Goal: Task Accomplishment & Management: Use online tool/utility

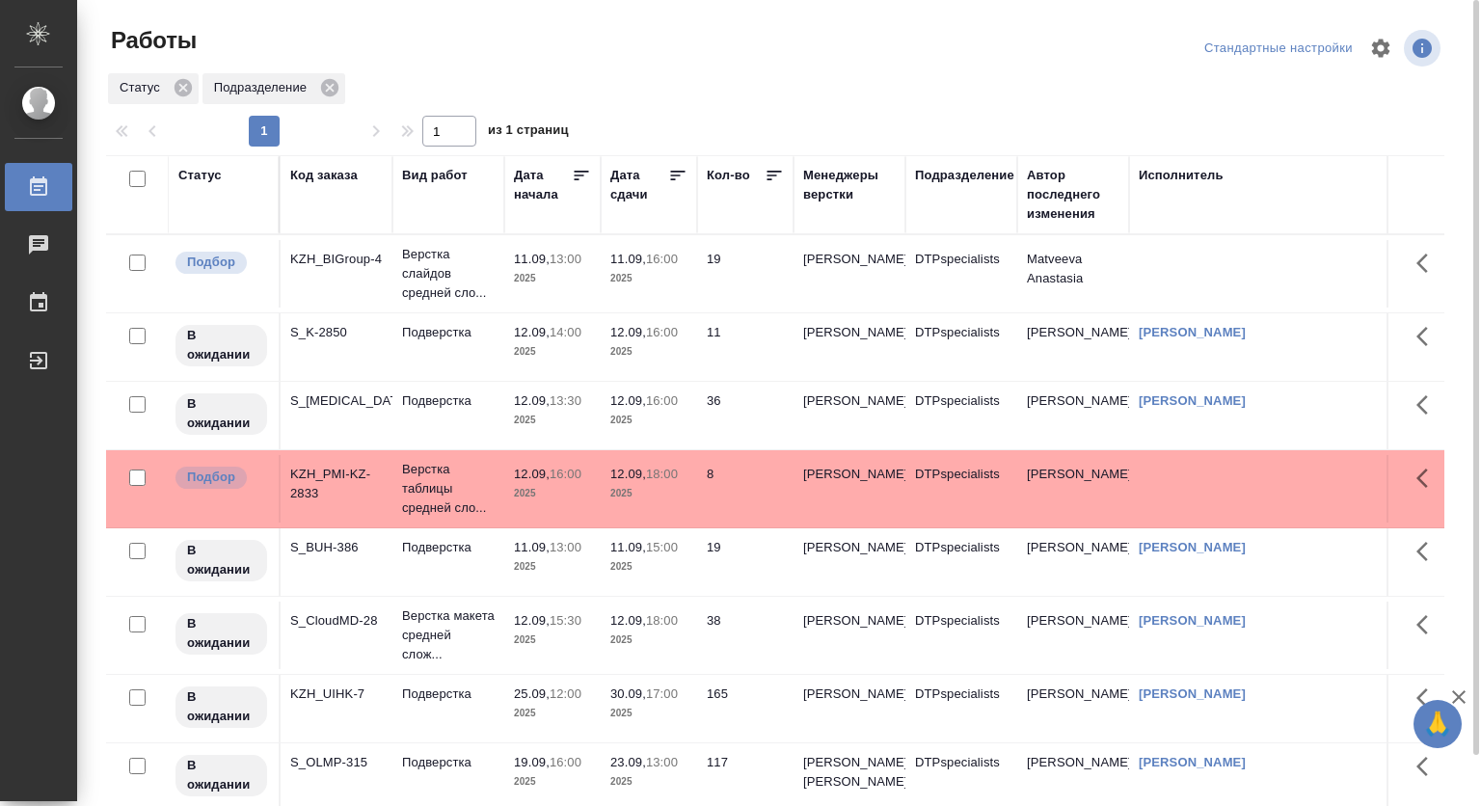
click at [633, 278] on p "2025" at bounding box center [648, 278] width 77 height 19
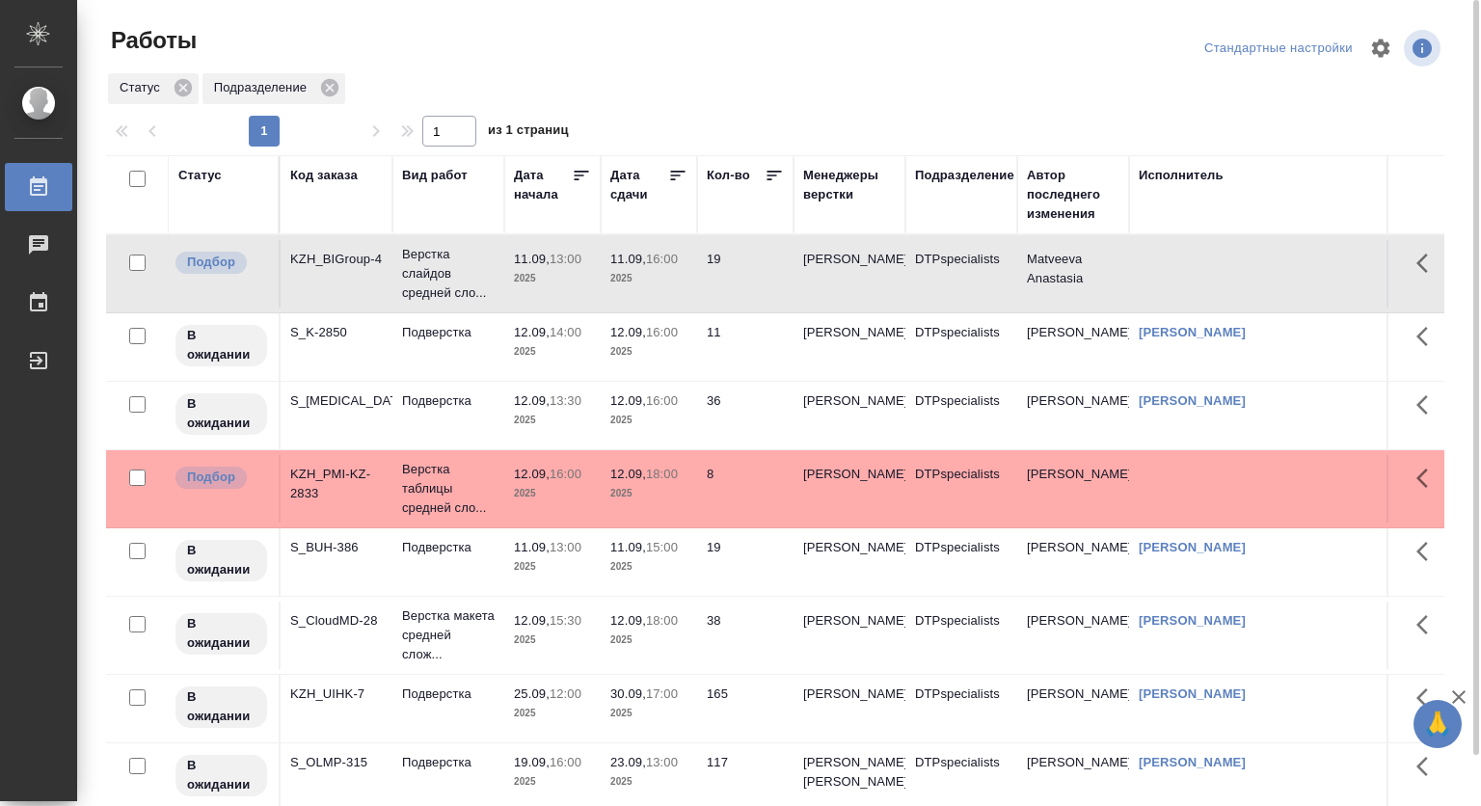
click at [633, 278] on p "2025" at bounding box center [648, 278] width 77 height 19
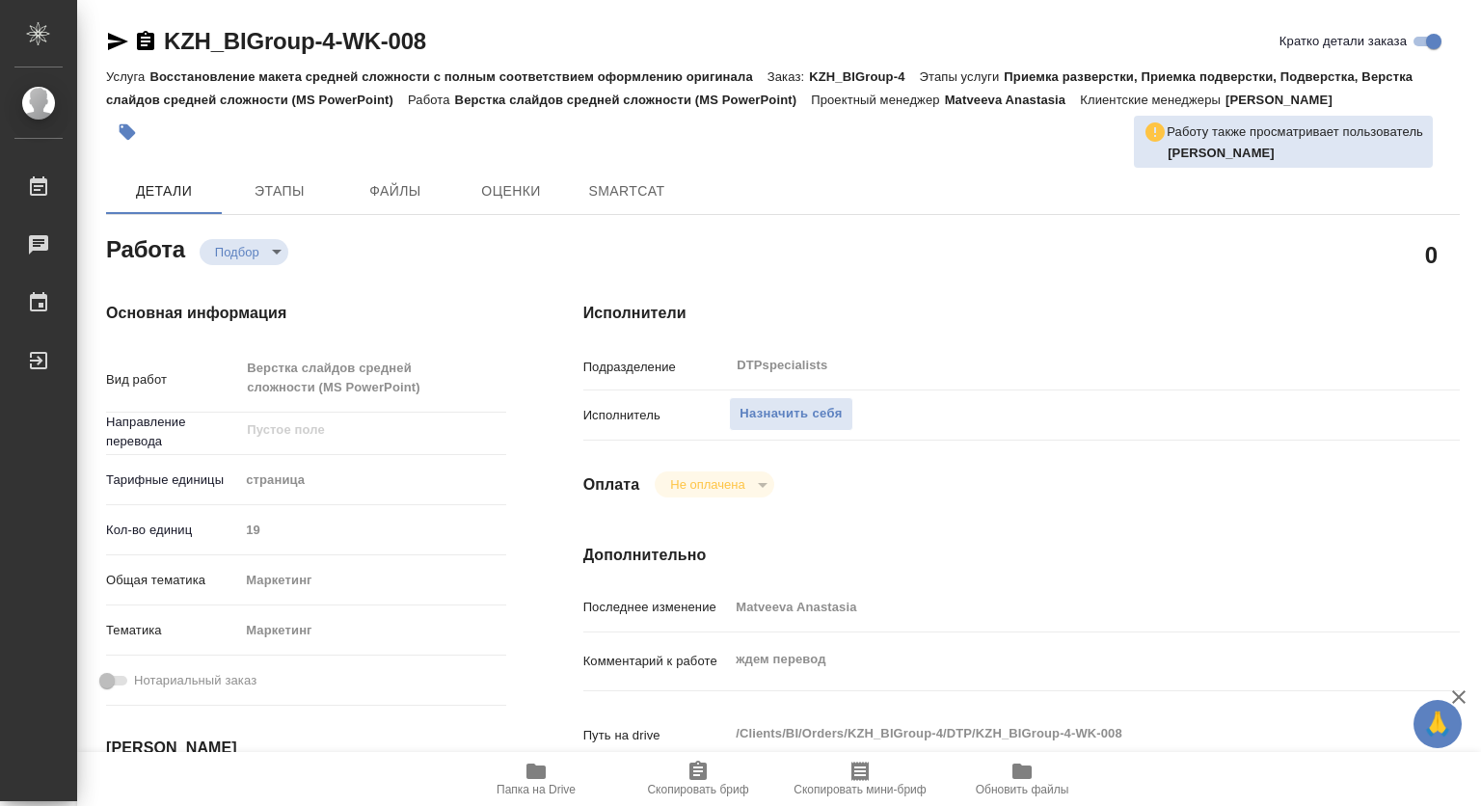
type textarea "x"
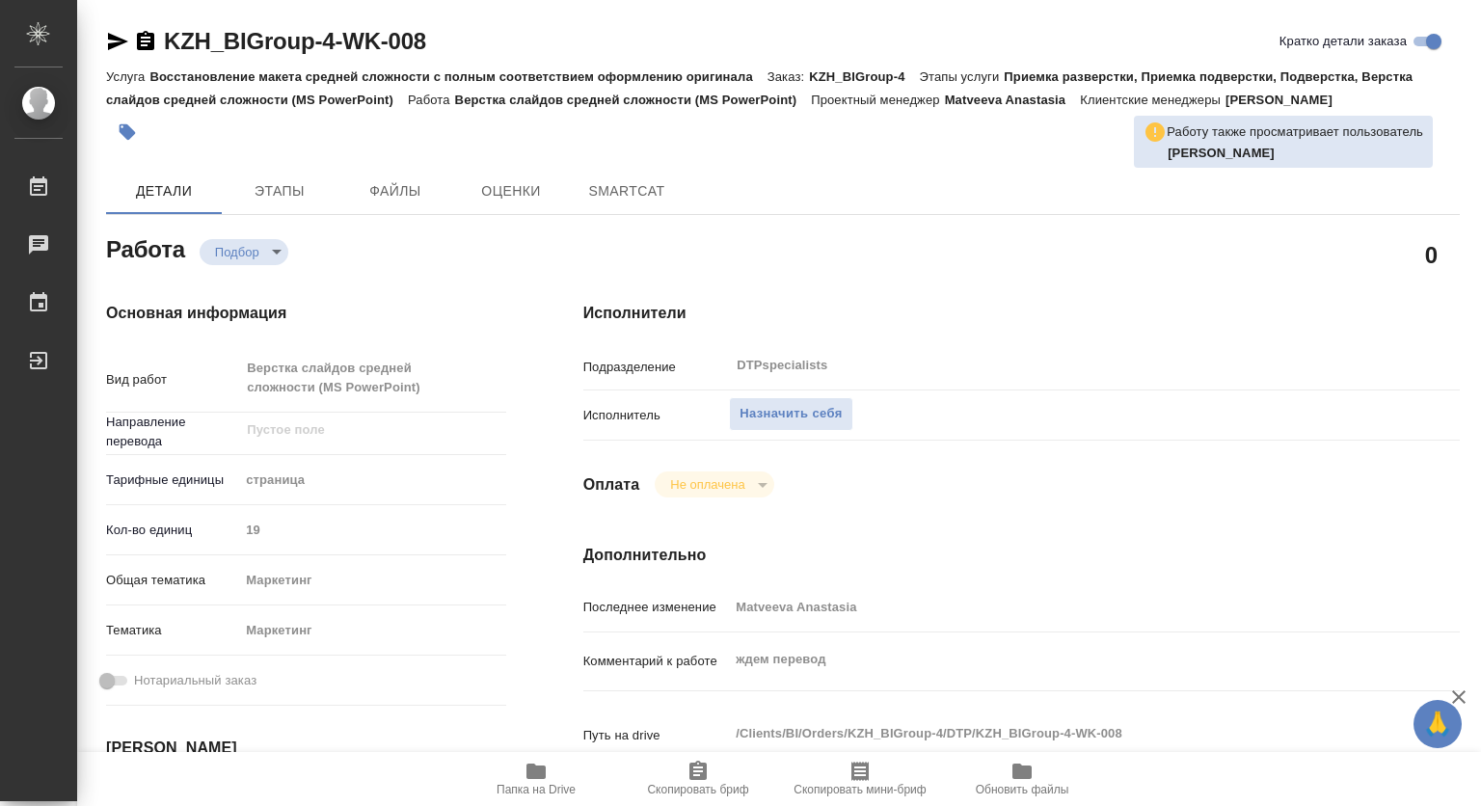
type textarea "x"
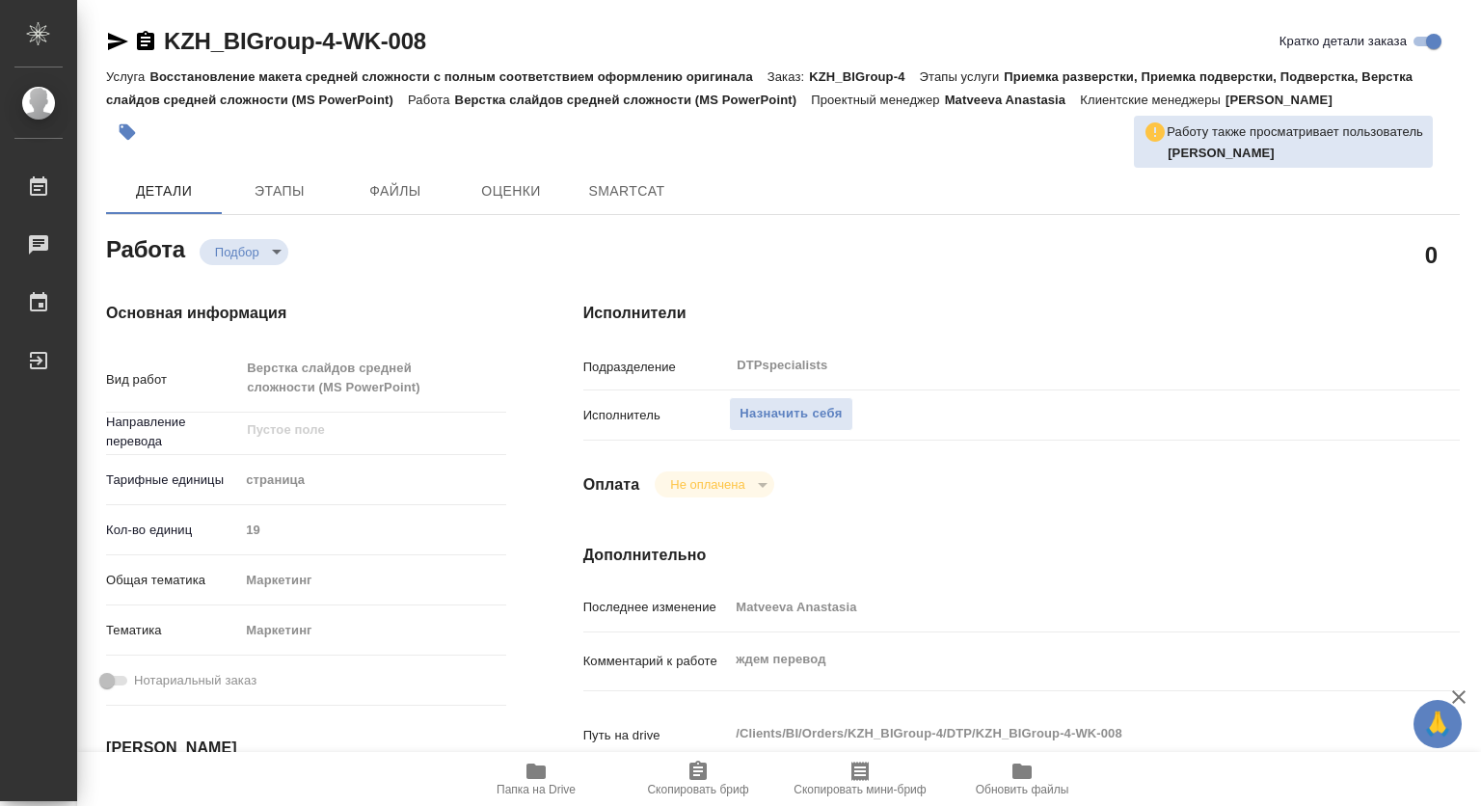
type textarea "x"
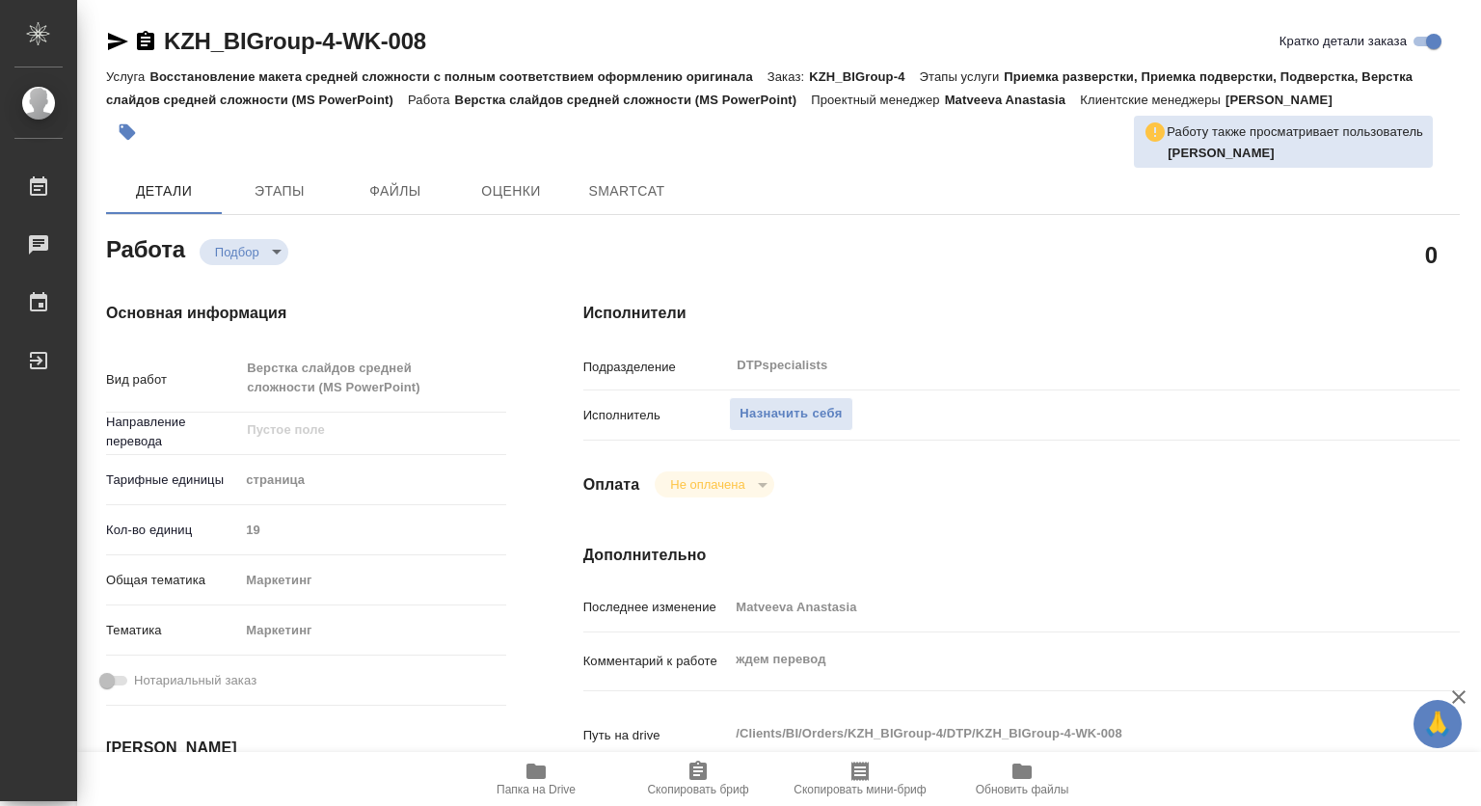
type textarea "x"
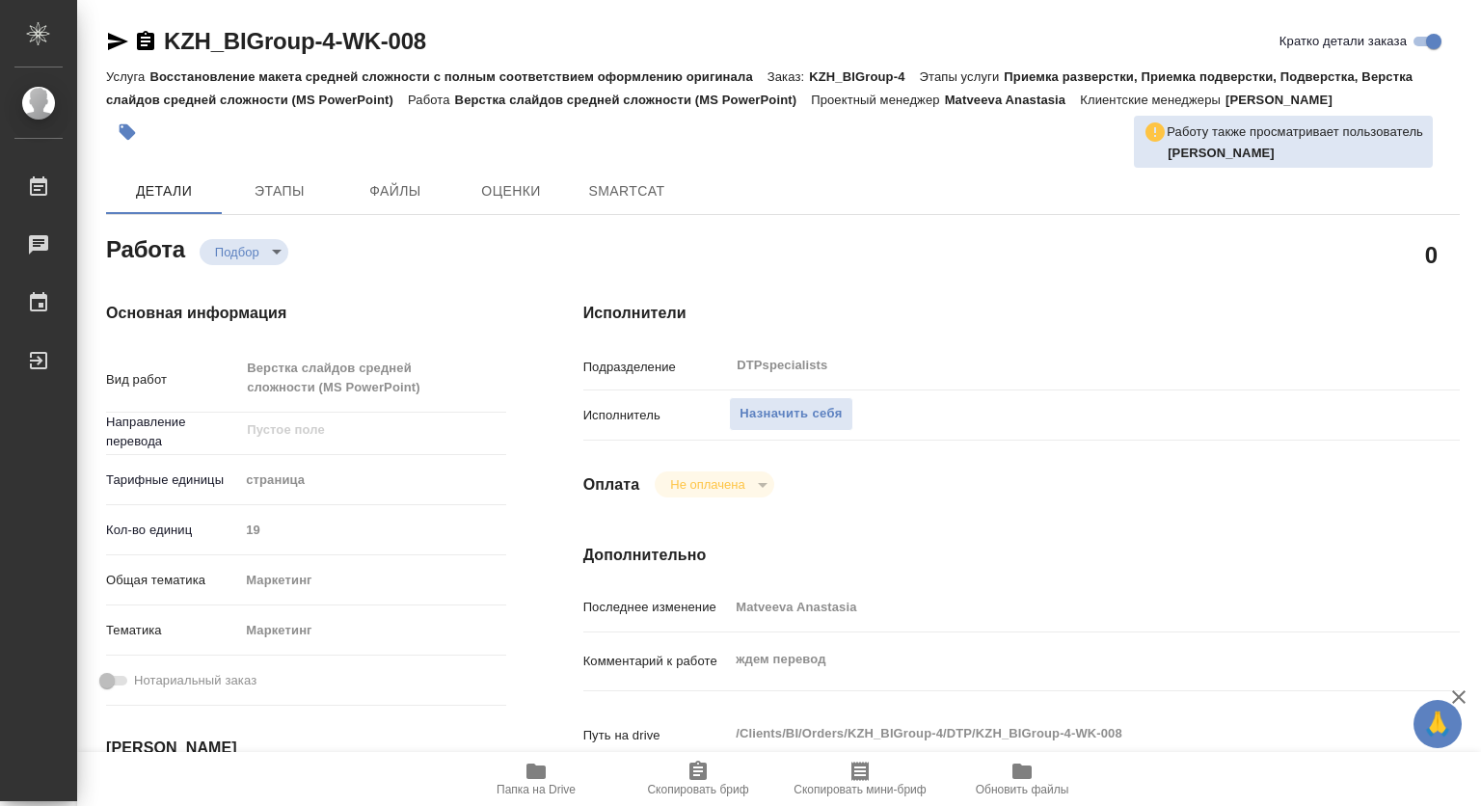
type textarea "x"
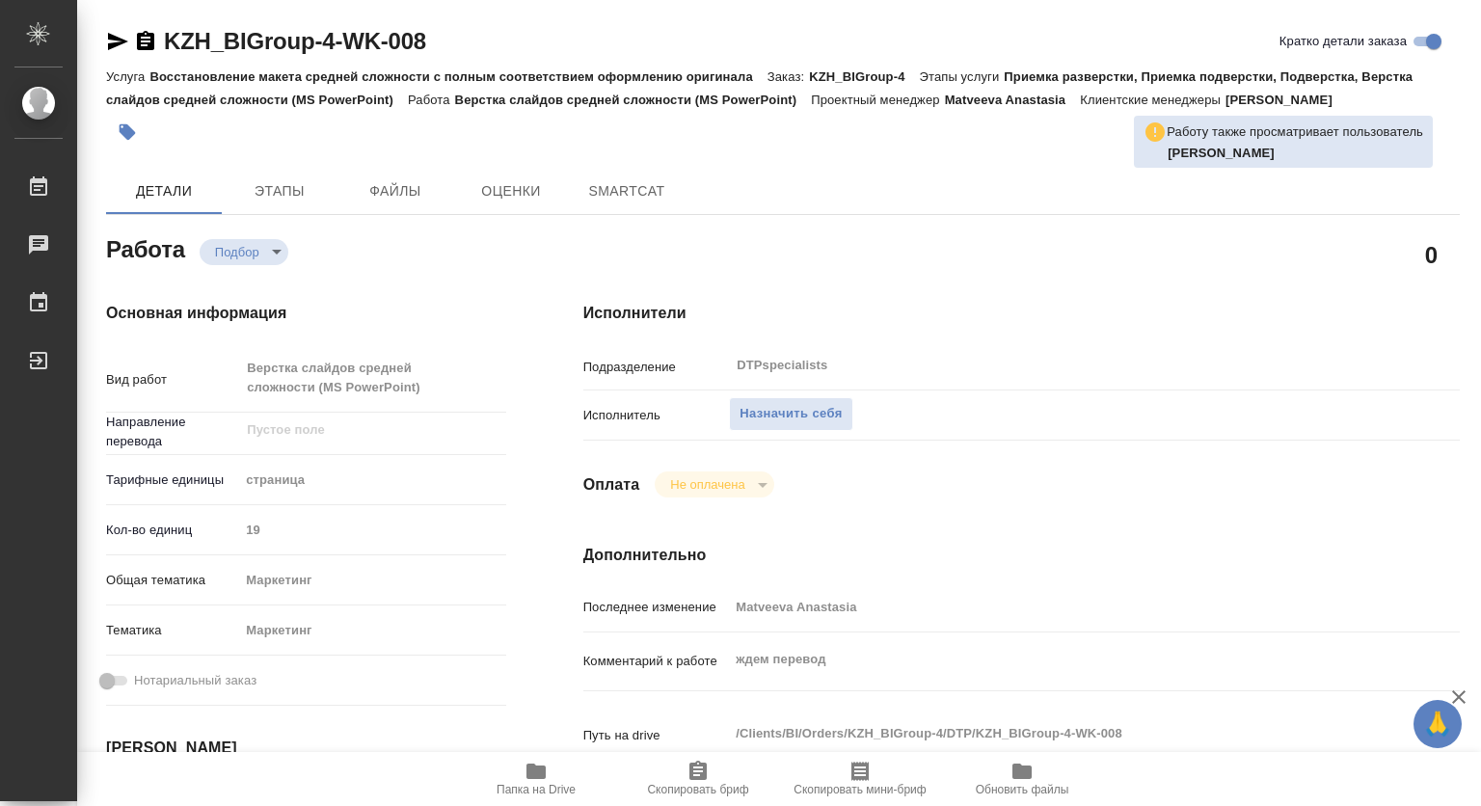
type textarea "x"
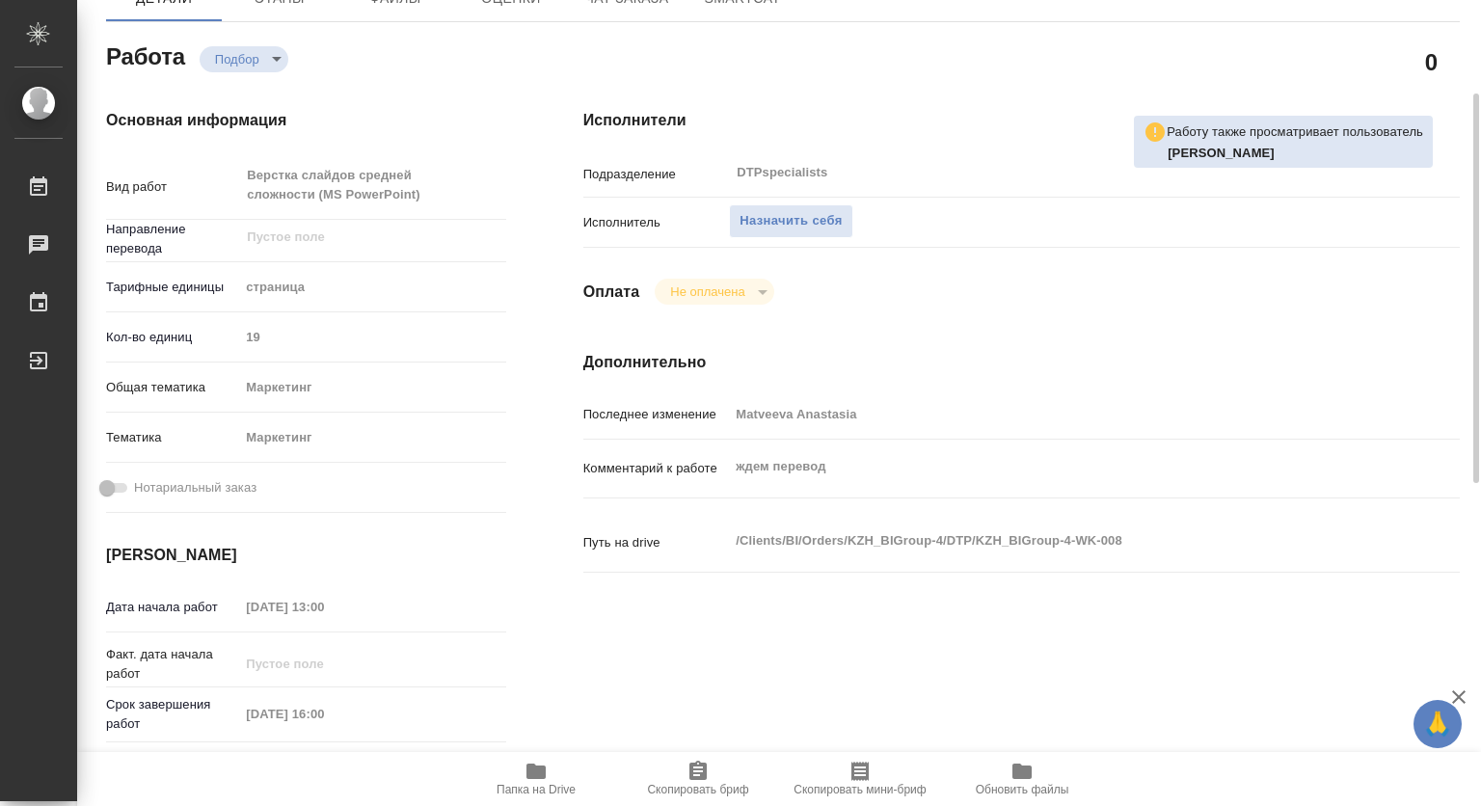
type textarea "x"
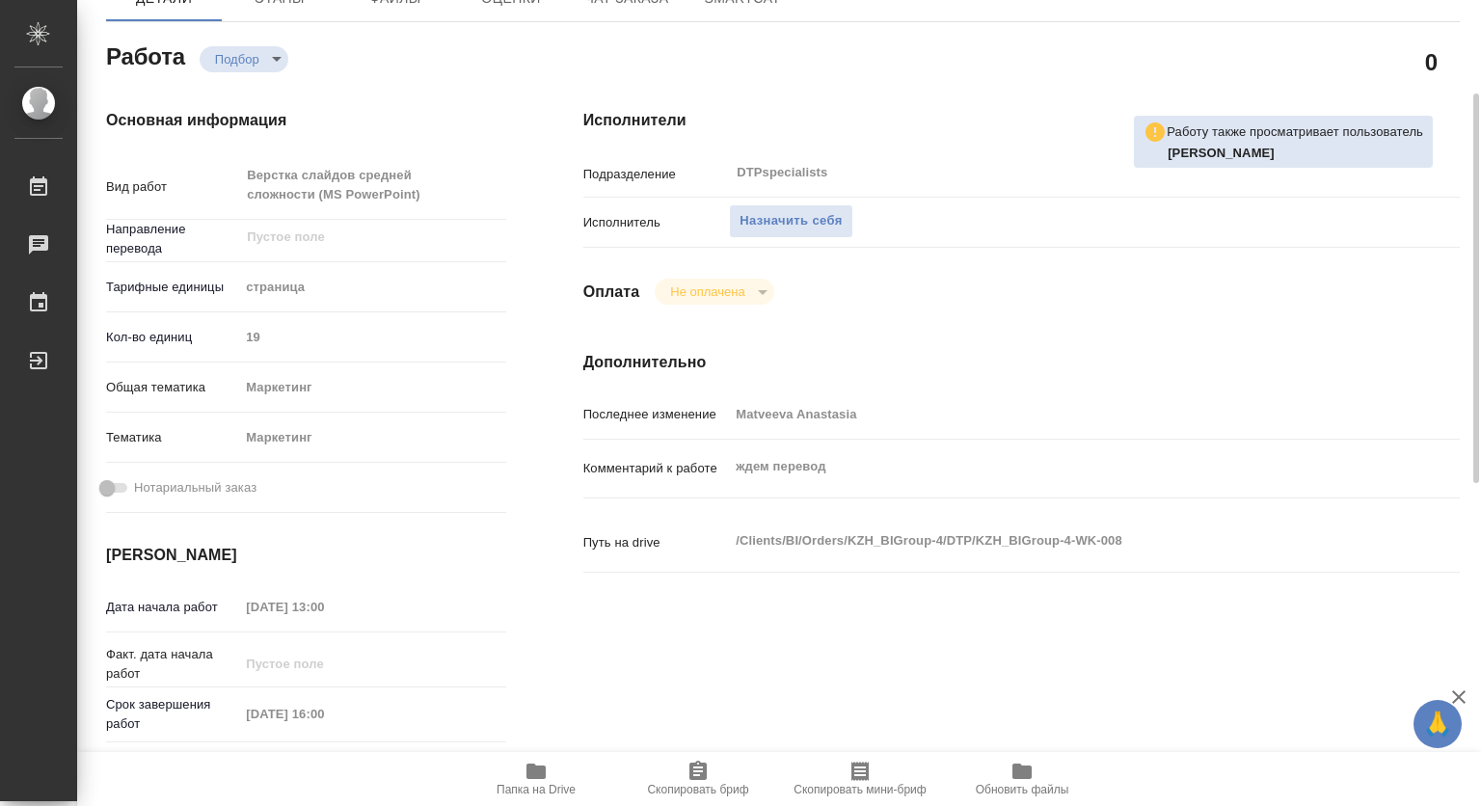
scroll to position [386, 0]
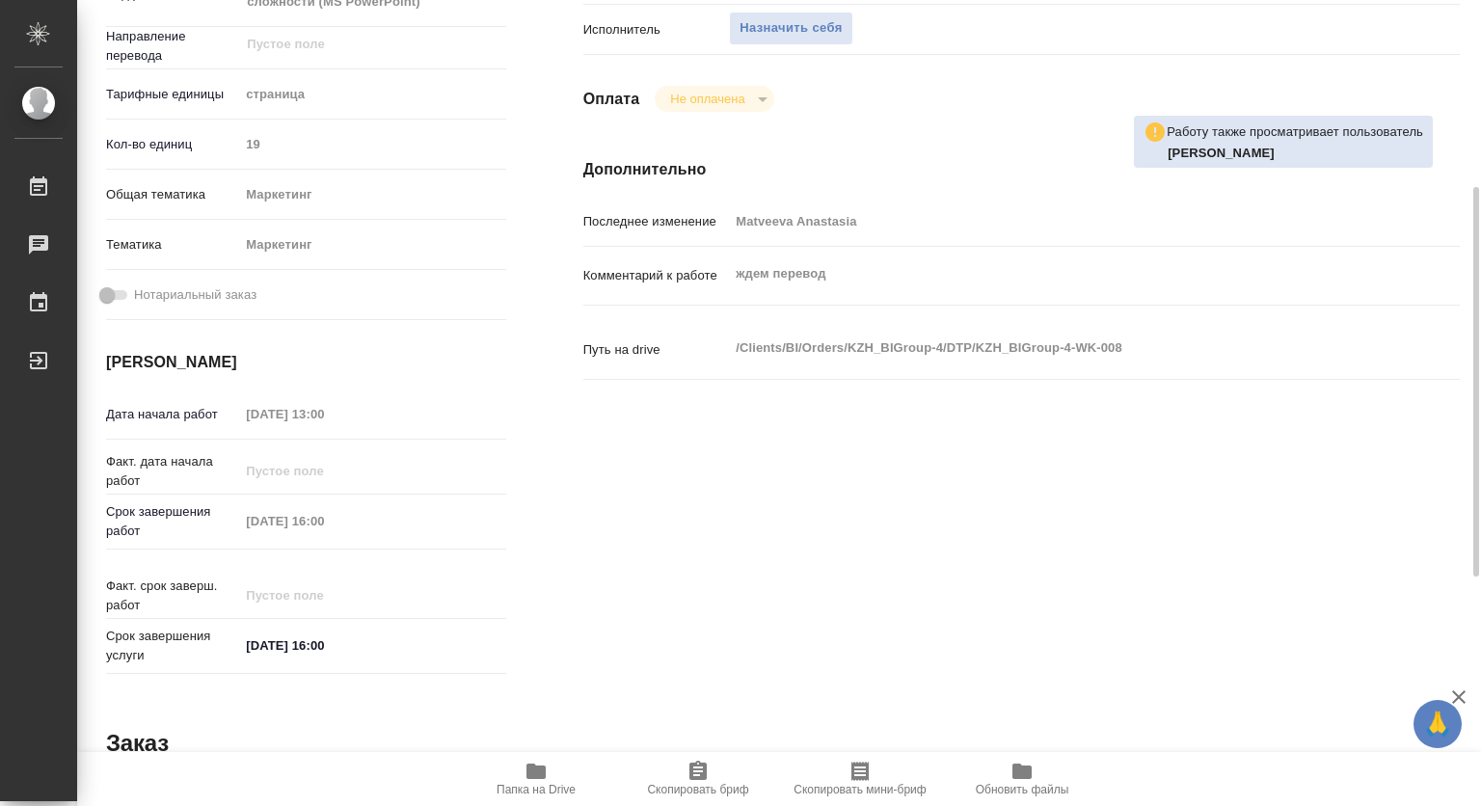
type textarea "x"
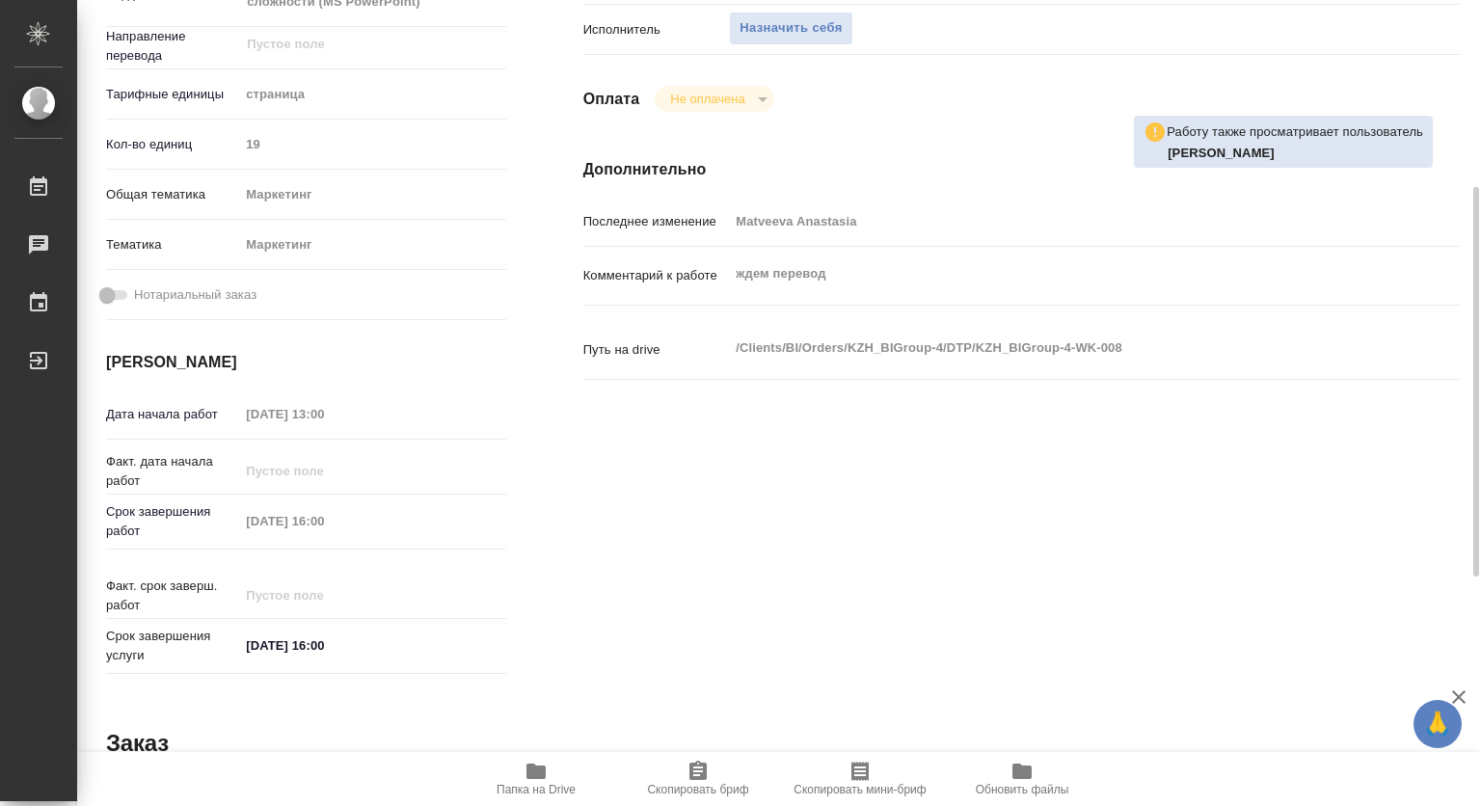
type textarea "x"
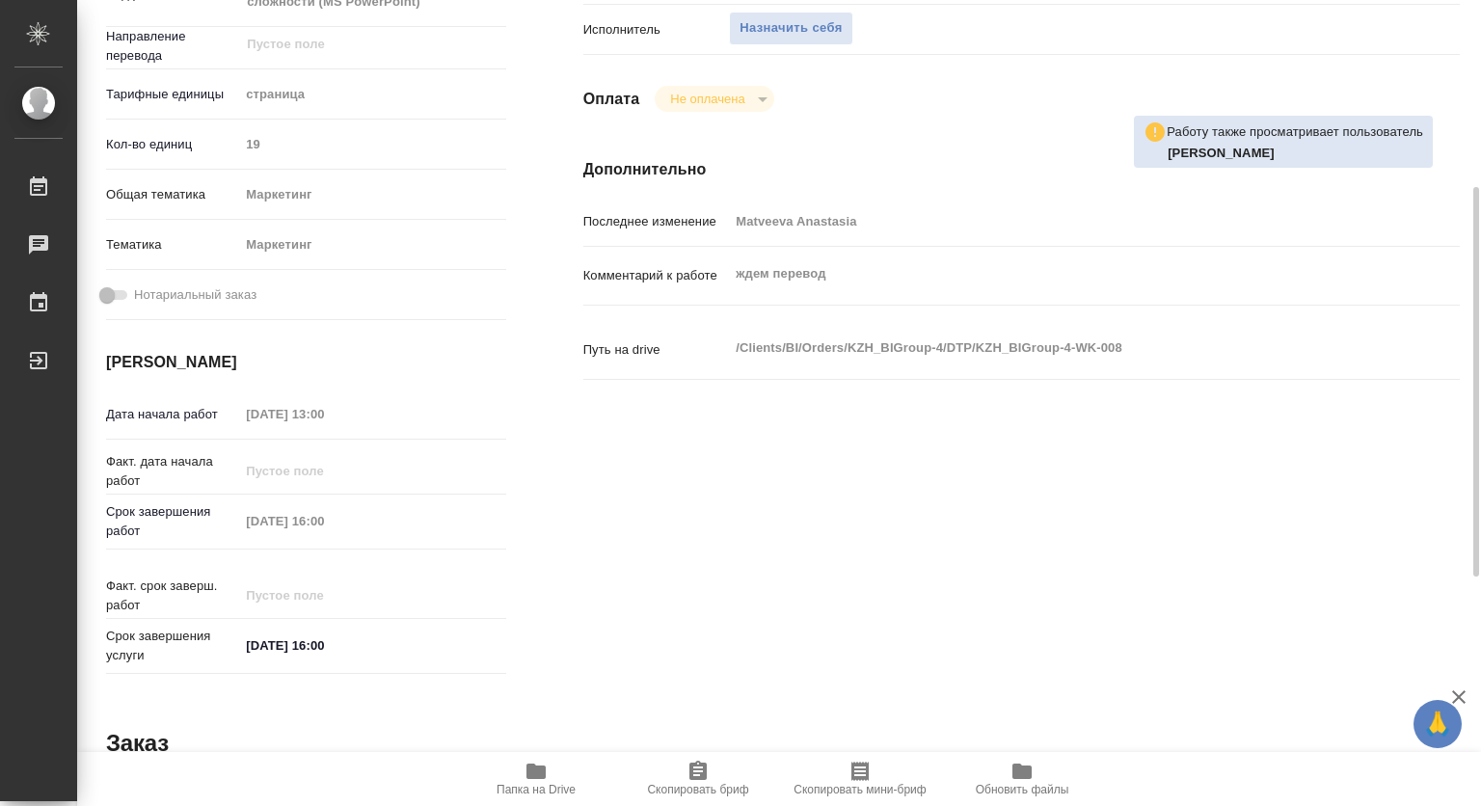
click at [539, 768] on icon "button" at bounding box center [536, 771] width 19 height 15
